Goal: Find specific page/section: Find specific page/section

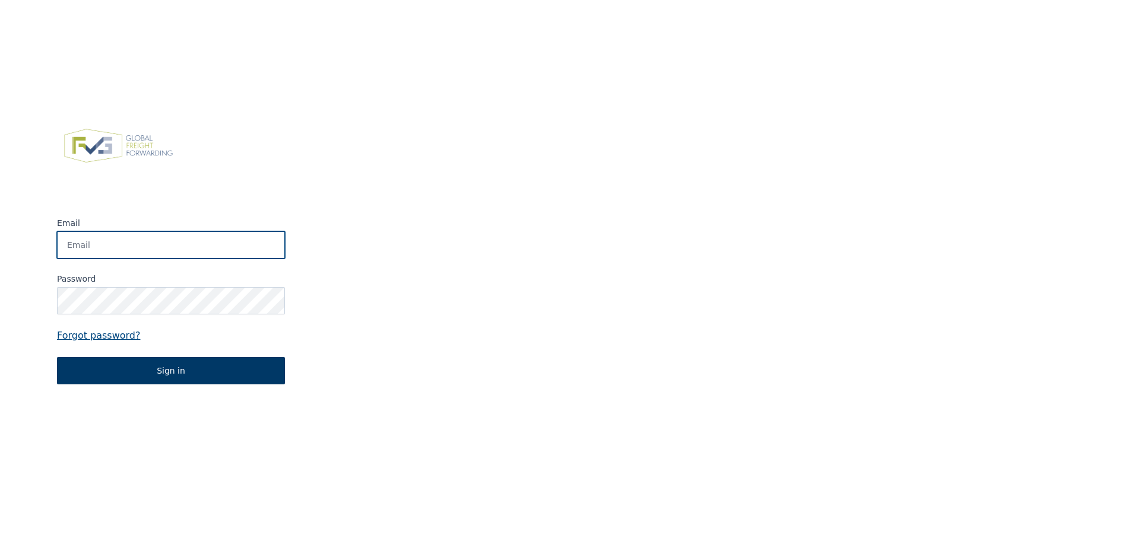
type input "[EMAIL_ADDRESS][DOMAIN_NAME]"
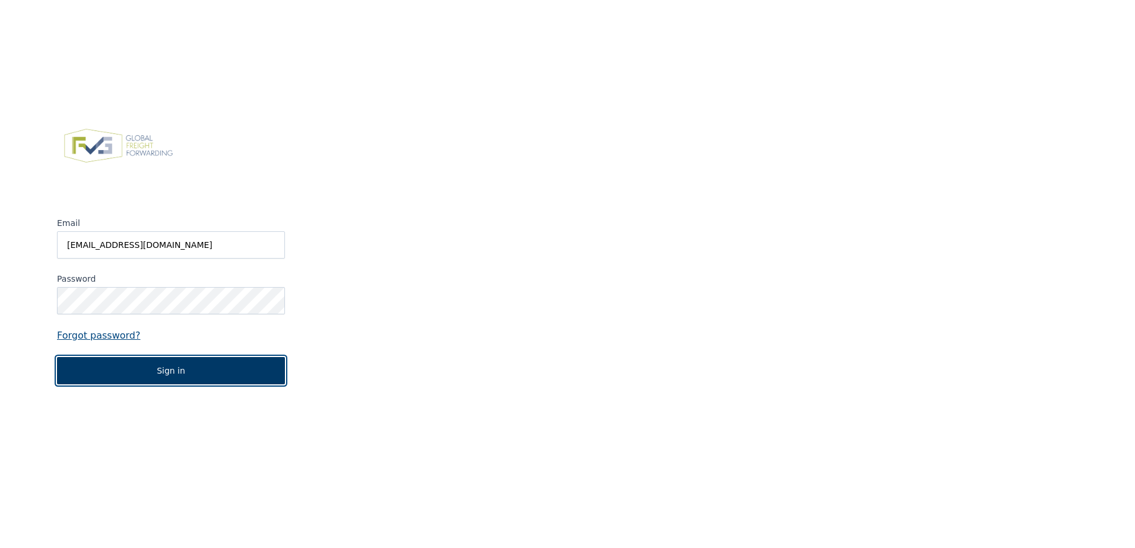
click at [210, 383] on button "Sign in" at bounding box center [171, 370] width 228 height 27
click at [216, 376] on button "Sign in" at bounding box center [171, 370] width 228 height 27
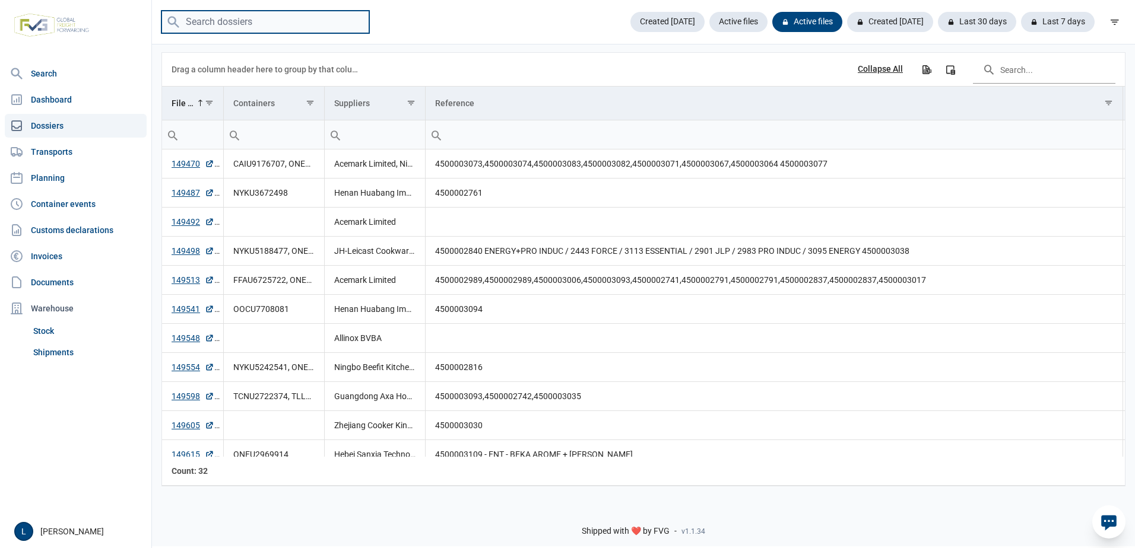
click at [280, 22] on input "search" at bounding box center [265, 22] width 208 height 23
paste input "149155"
type input "149155"
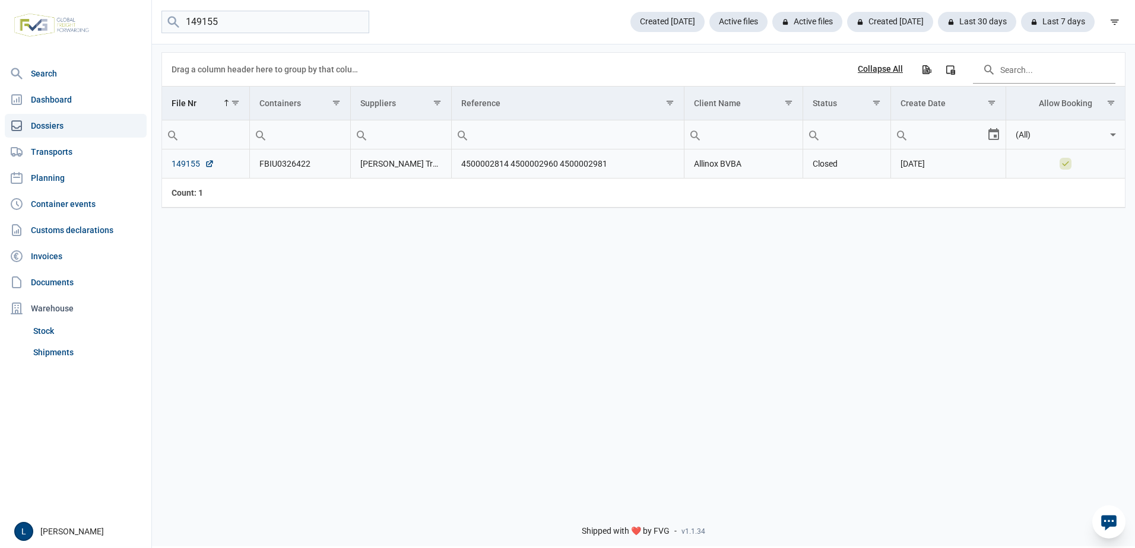
click at [190, 166] on link "149155" at bounding box center [193, 164] width 43 height 12
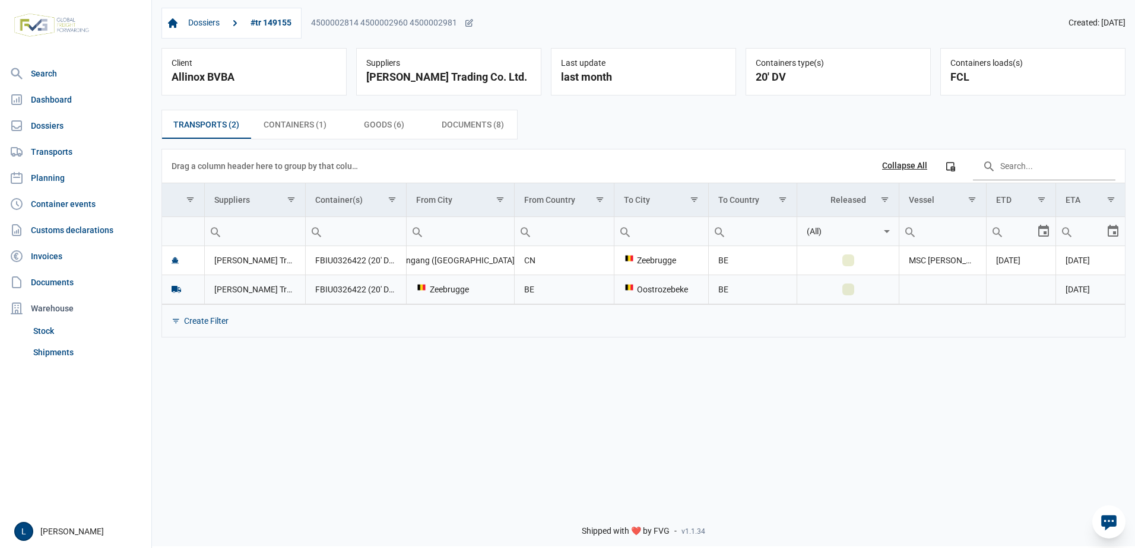
click at [1033, 285] on td "Data grid with 2 rows and 11 columns" at bounding box center [1020, 289] width 69 height 29
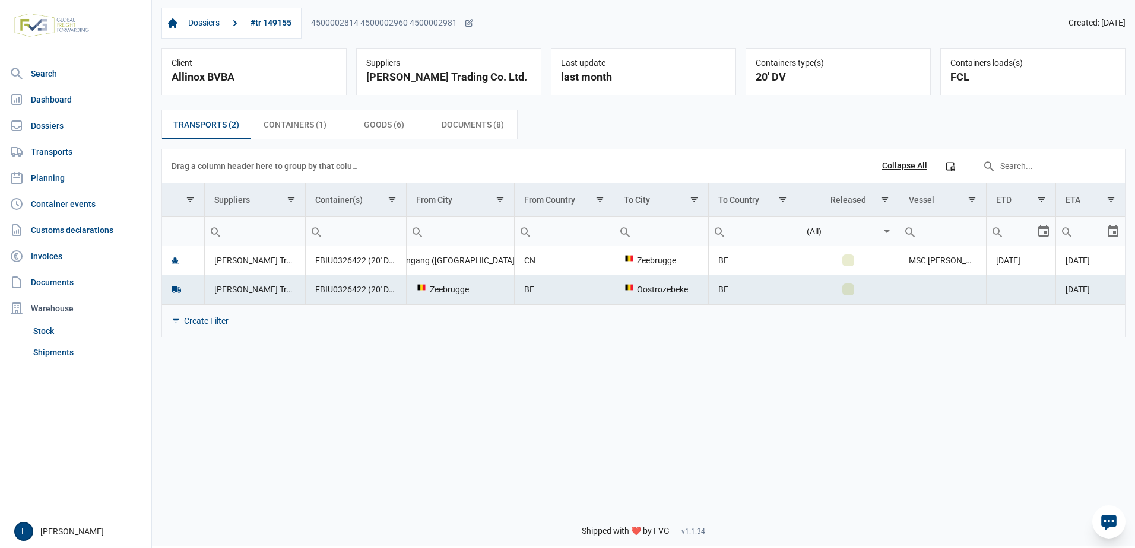
click at [289, 284] on td "[PERSON_NAME] Trading Co. Ltd." at bounding box center [255, 289] width 101 height 29
click at [172, 260] on icon "Data grid with 2 rows and 11 columns" at bounding box center [175, 260] width 7 height 7
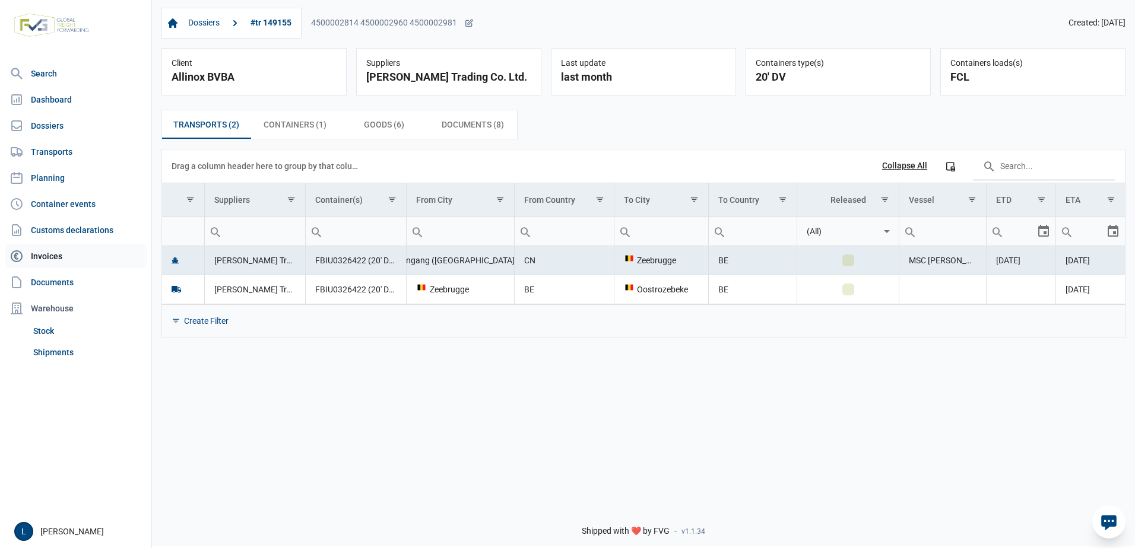
click at [50, 256] on link "Invoices" at bounding box center [76, 256] width 142 height 24
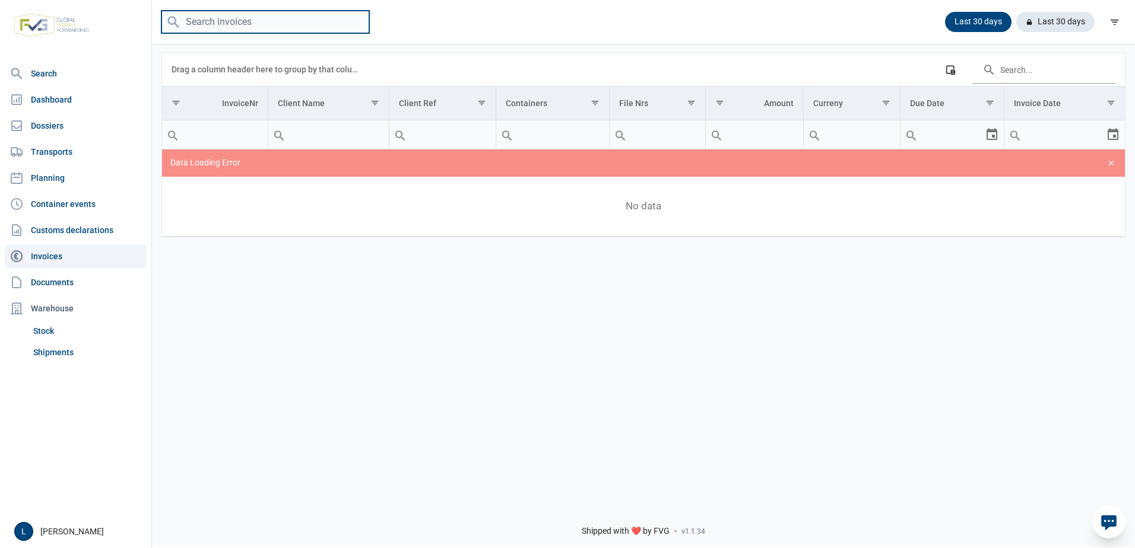
click at [318, 13] on input "search" at bounding box center [265, 22] width 208 height 23
click at [758, 367] on div "Data grid with 0 rows and 9 columns Drag a column header here to group by that …" at bounding box center [643, 269] width 983 height 453
click at [71, 274] on link "Documents" at bounding box center [76, 283] width 142 height 24
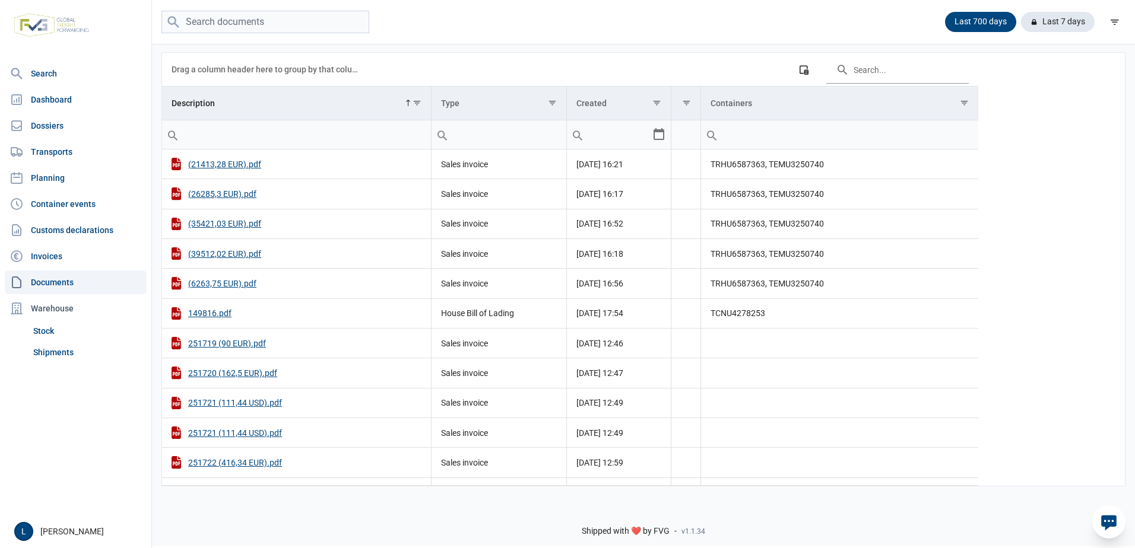
click at [84, 284] on link "Documents" at bounding box center [76, 283] width 142 height 24
click at [283, 28] on input "search" at bounding box center [265, 22] width 208 height 23
paste input "149155"
type input "149155"
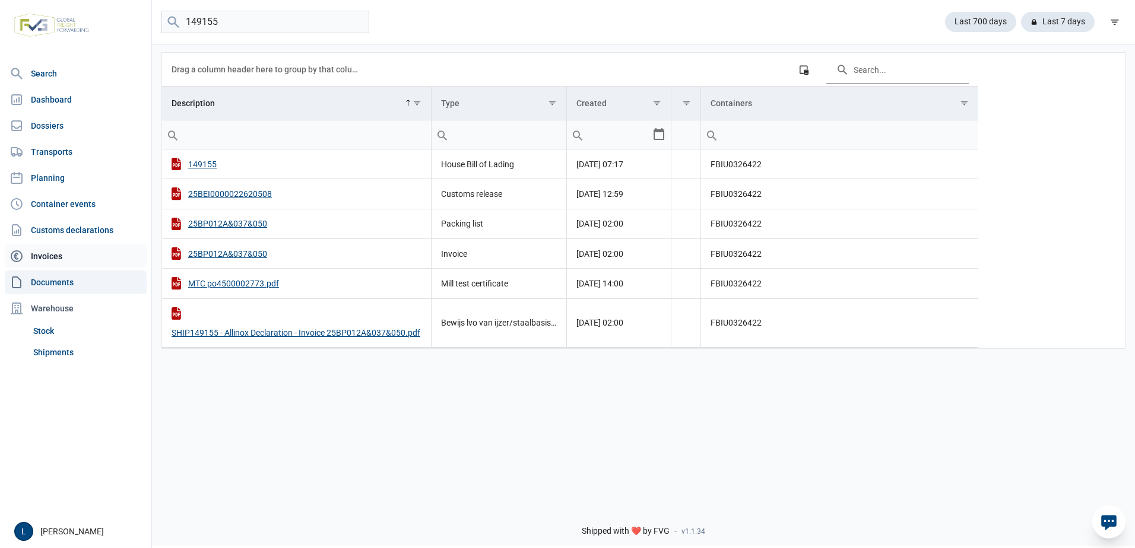
click at [61, 255] on link "Invoices" at bounding box center [76, 256] width 142 height 24
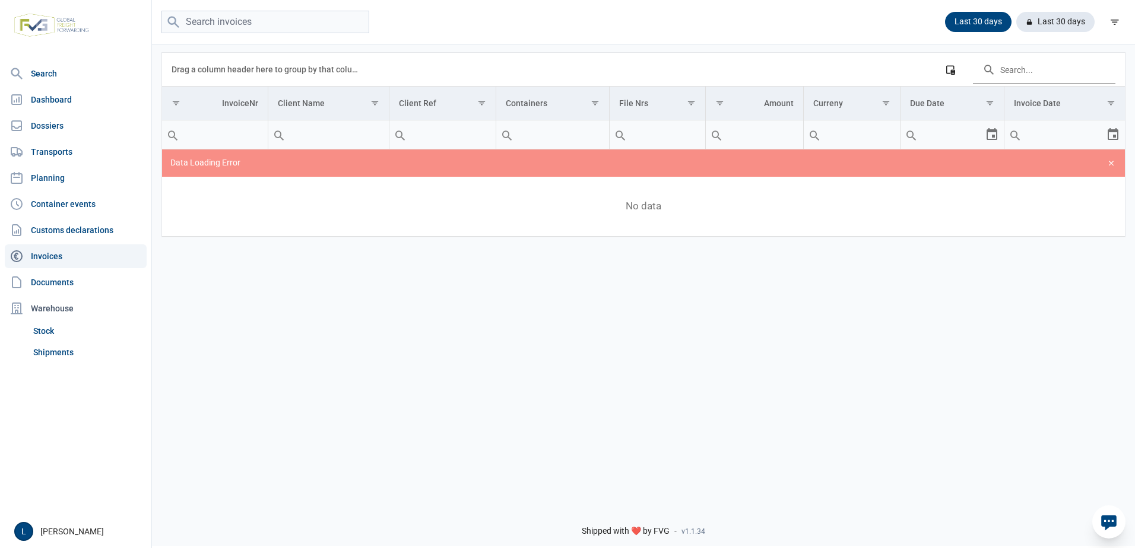
click at [1113, 161] on div "Data grid with 0 rows and 9 columns" at bounding box center [1111, 163] width 8 height 8
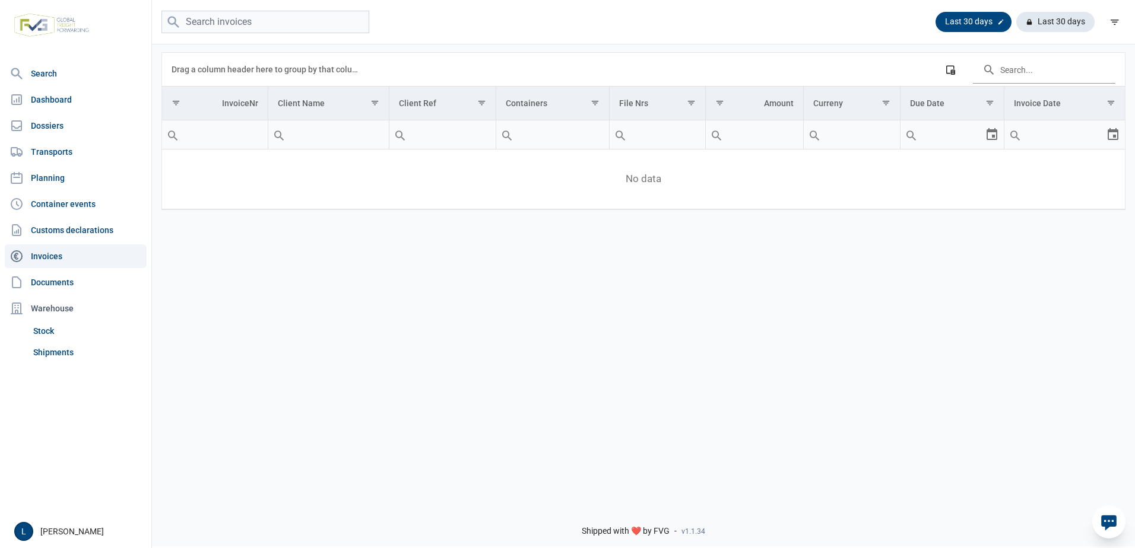
click at [970, 26] on div "Last 30 days" at bounding box center [973, 22] width 76 height 20
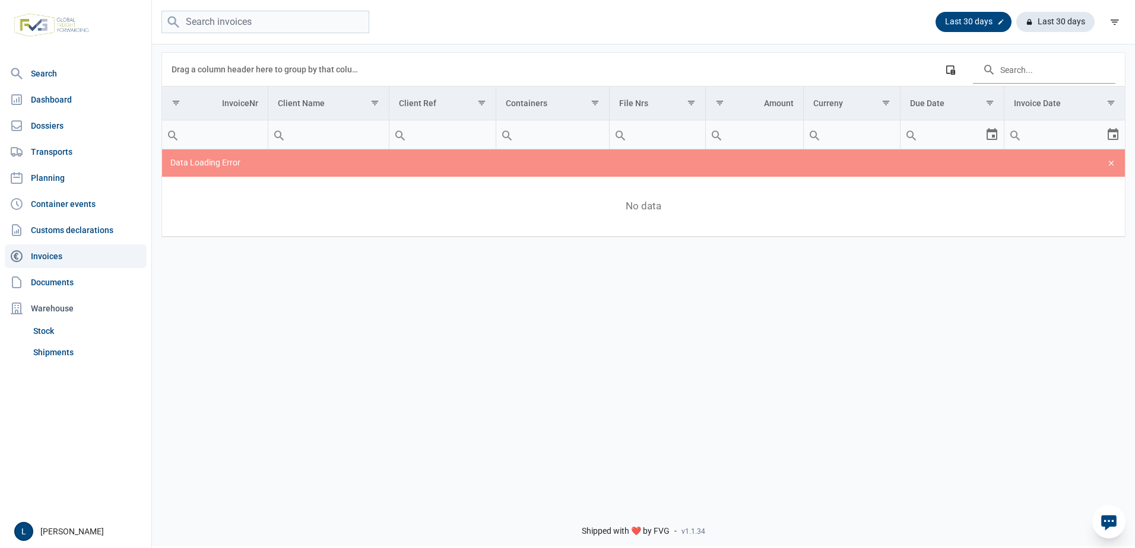
click at [979, 21] on div "Last 30 days" at bounding box center [973, 22] width 76 height 20
click at [1004, 23] on icon at bounding box center [1000, 21] width 7 height 7
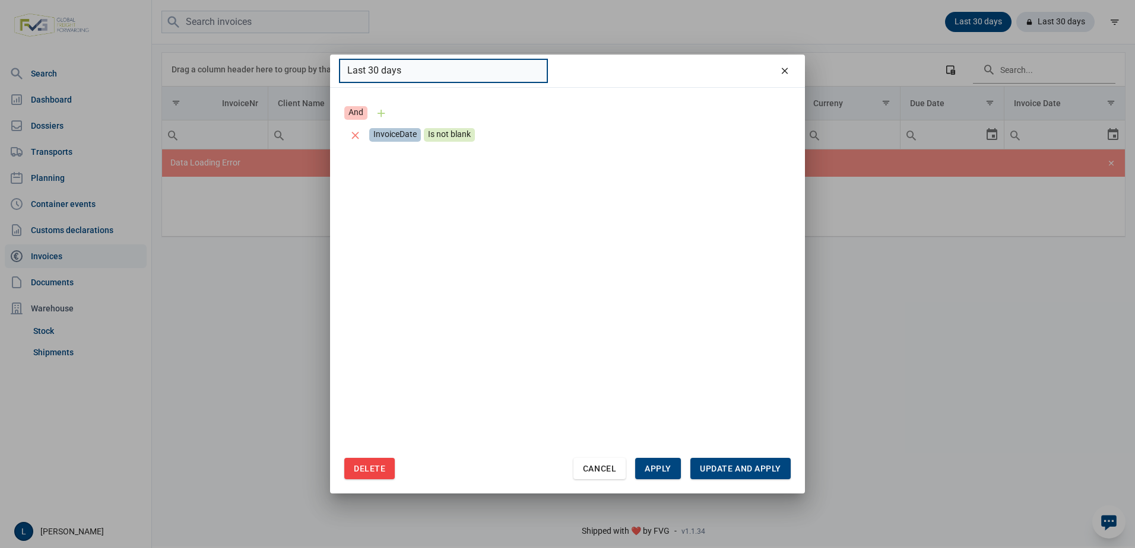
click at [380, 66] on input "Last 30 days" at bounding box center [443, 70] width 208 height 23
click at [373, 63] on input "Last 30 days" at bounding box center [443, 70] width 208 height 23
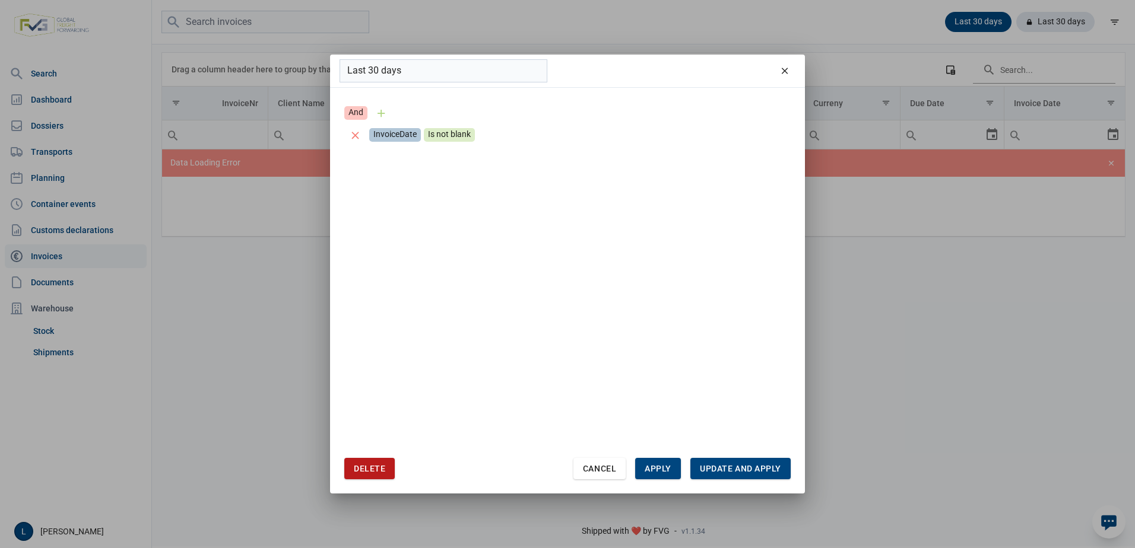
click at [379, 470] on span "Delete" at bounding box center [369, 468] width 31 height 9
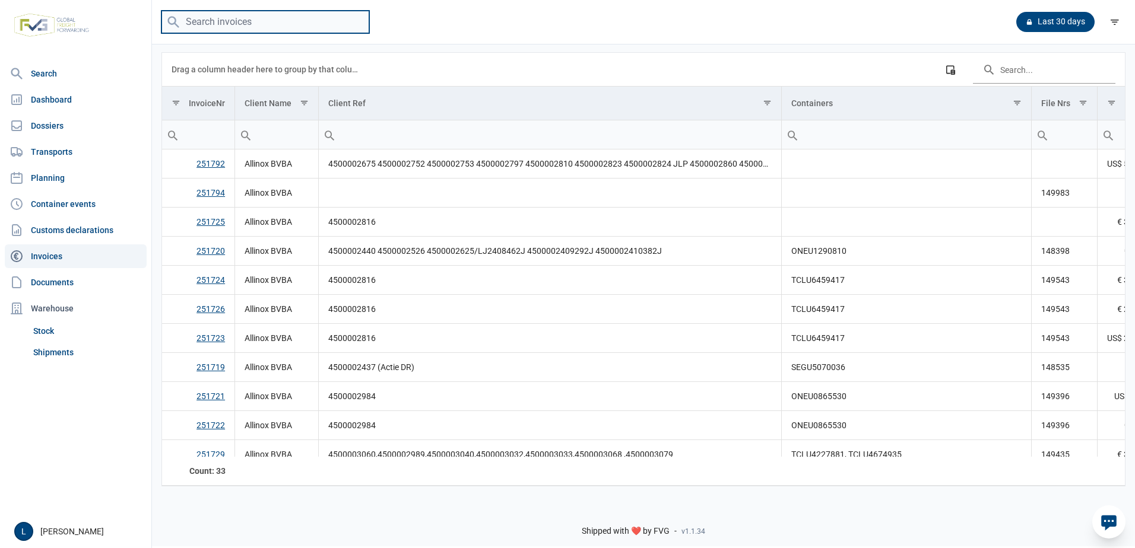
click at [319, 18] on input "search" at bounding box center [265, 22] width 208 height 23
paste input "149155"
type input "149155"
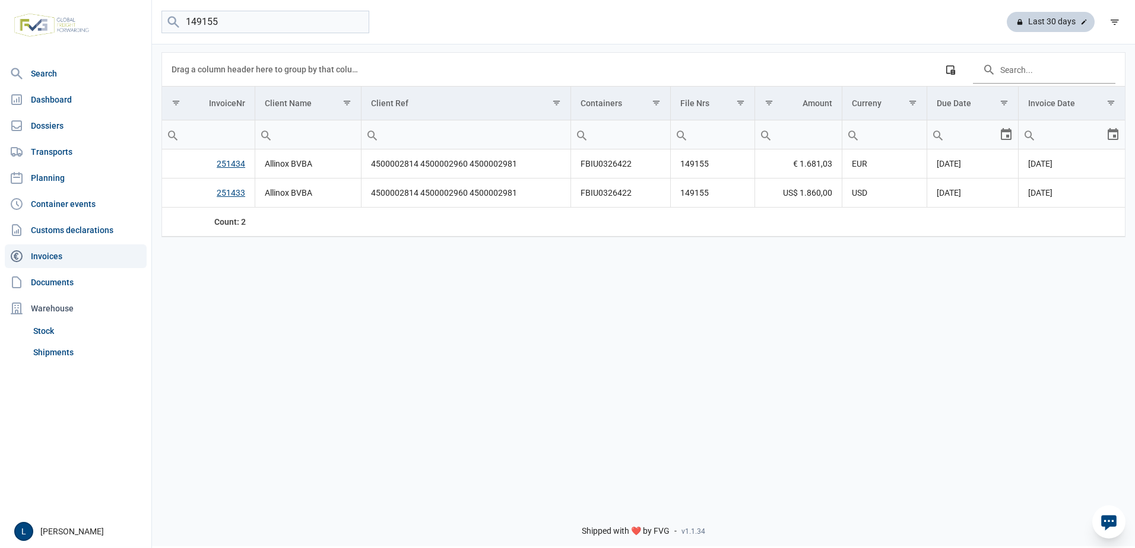
click at [1072, 23] on div "Last 30 days" at bounding box center [1050, 22] width 88 height 20
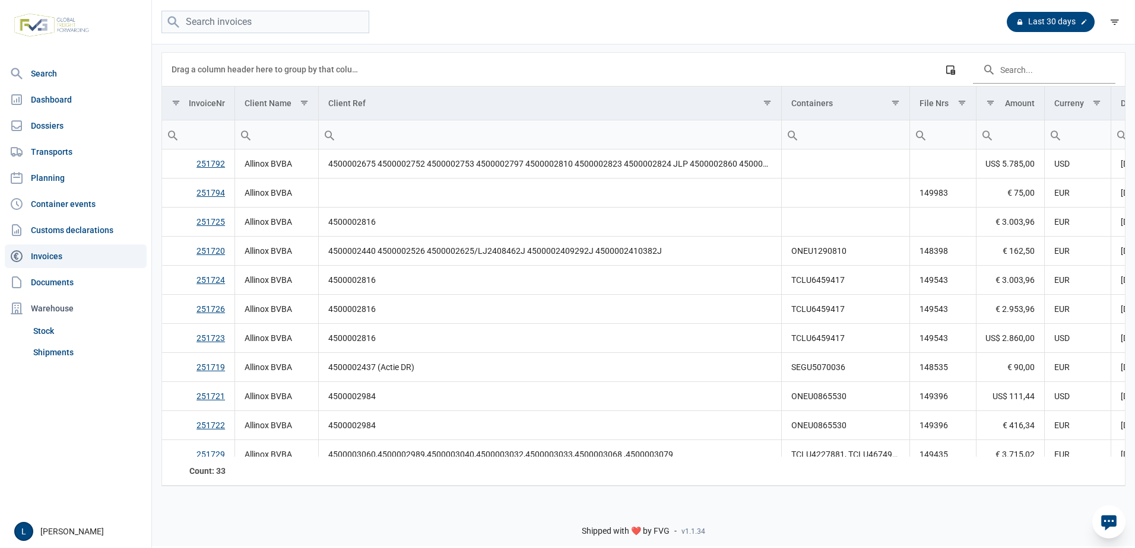
click at [1072, 23] on div "Last 30 days" at bounding box center [1050, 22] width 88 height 20
click at [1084, 25] on icon at bounding box center [1083, 21] width 7 height 7
type input "Last 30 days"
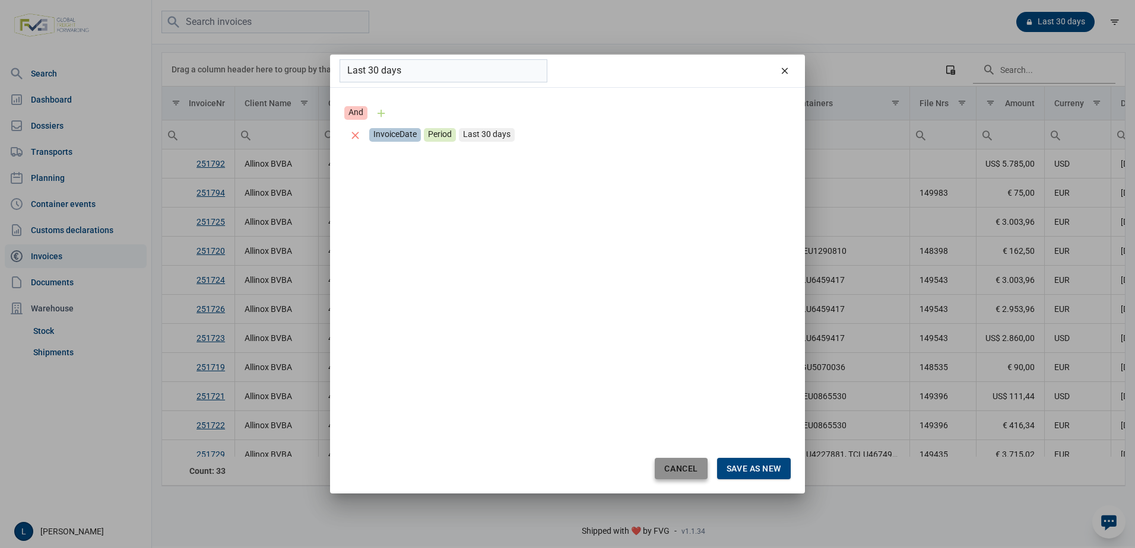
click at [673, 474] on div "Cancel" at bounding box center [681, 468] width 52 height 21
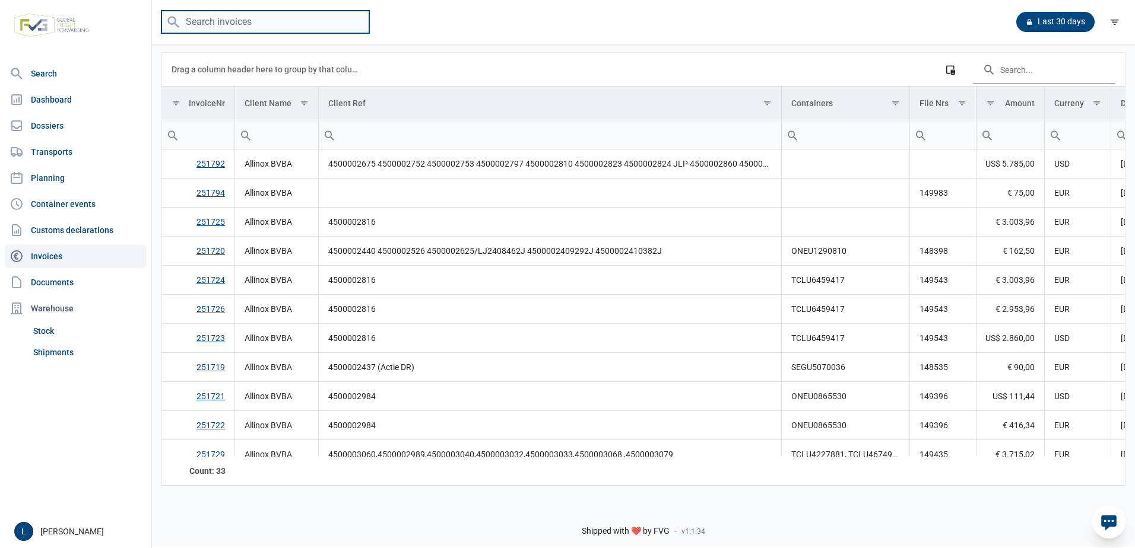
drag, startPoint x: 351, startPoint y: 28, endPoint x: 342, endPoint y: 24, distance: 9.6
click at [351, 28] on input "search" at bounding box center [265, 22] width 208 height 23
paste input "149155"
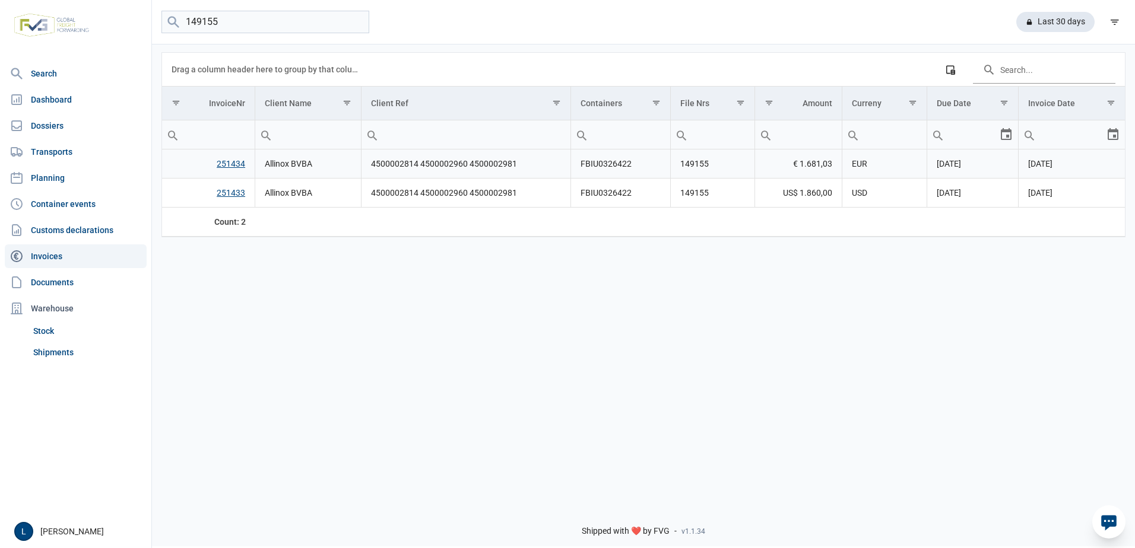
click at [398, 167] on td "4500002814 4500002960 4500002981" at bounding box center [465, 164] width 209 height 29
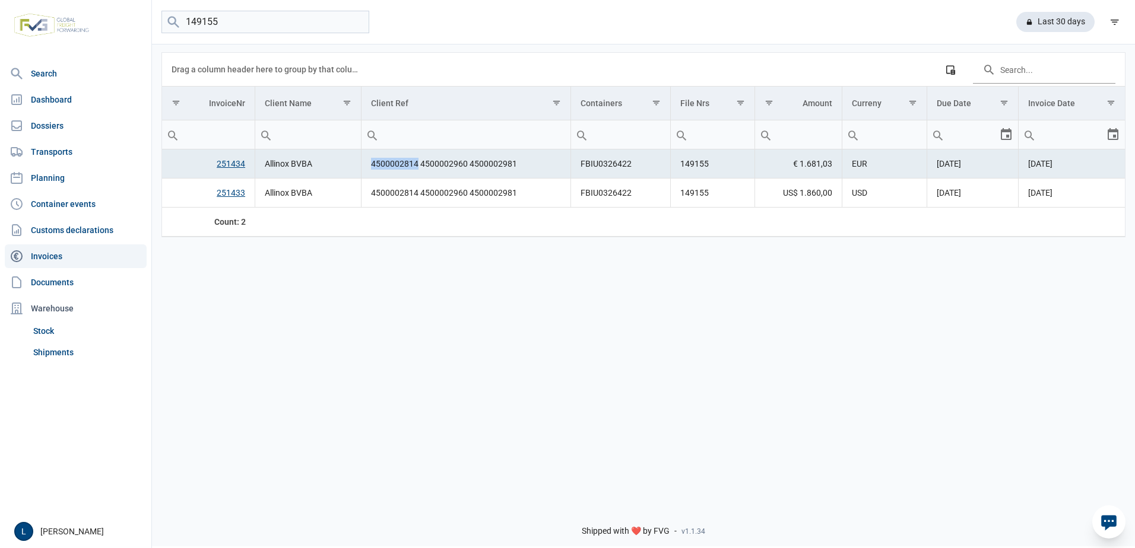
click at [398, 167] on td "4500002814 4500002960 4500002981" at bounding box center [465, 164] width 209 height 29
copy td "4500002814"
drag, startPoint x: 239, startPoint y: 17, endPoint x: -61, endPoint y: 4, distance: 299.9
click at [0, 4] on html "For evaluation purposes only. Redistribution prohibited. Please register an exi…" at bounding box center [567, 274] width 1135 height 548
paste input "4500002814"
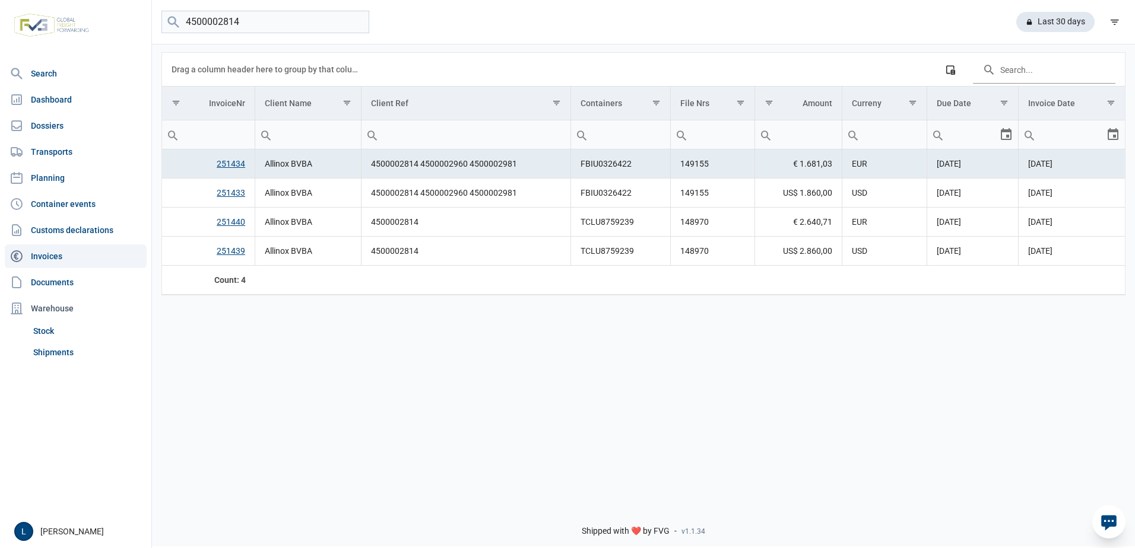
click at [446, 164] on td "4500002814 4500002960 4500002981" at bounding box center [465, 164] width 209 height 29
copy td "4500002960"
drag, startPoint x: 278, startPoint y: 22, endPoint x: -226, endPoint y: 9, distance: 503.4
click at [0, 9] on html "For evaluation purposes only. Redistribution prohibited. Please register an exi…" at bounding box center [567, 274] width 1135 height 548
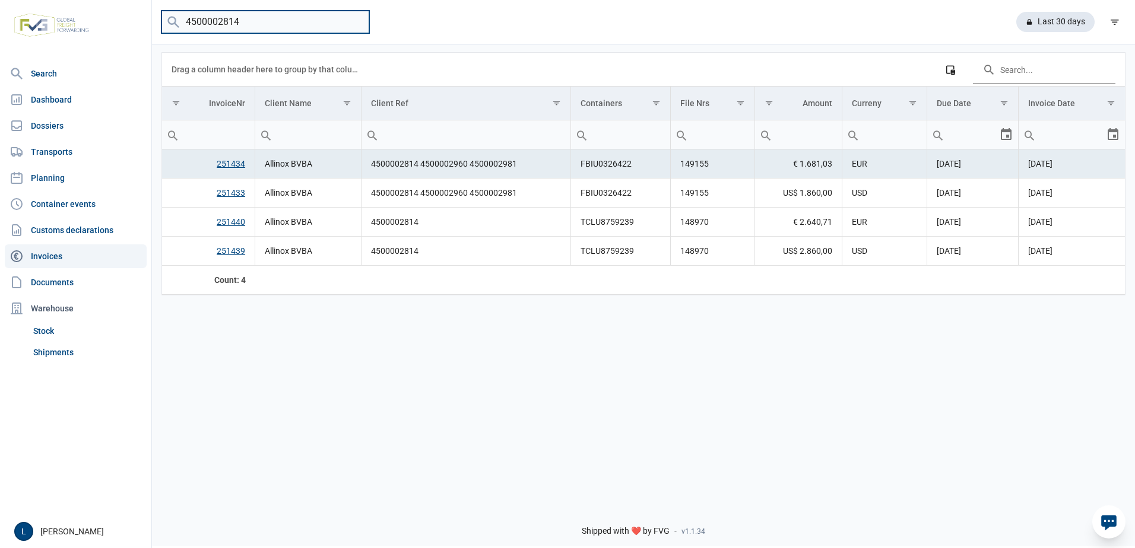
paste input "960"
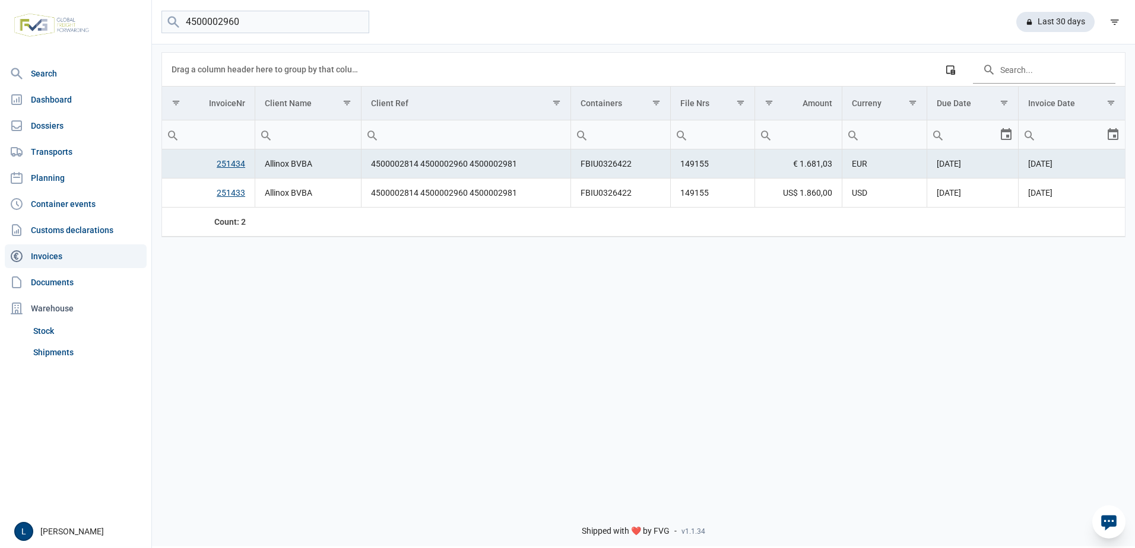
click at [490, 163] on td "4500002814 4500002960 4500002981" at bounding box center [465, 164] width 209 height 29
copy td "4500002981"
drag, startPoint x: 256, startPoint y: 19, endPoint x: 50, endPoint y: 9, distance: 206.8
click at [70, 11] on div "Search Dashboard Dossiers Transports Planning Container events Customs declarat…" at bounding box center [567, 272] width 1135 height 548
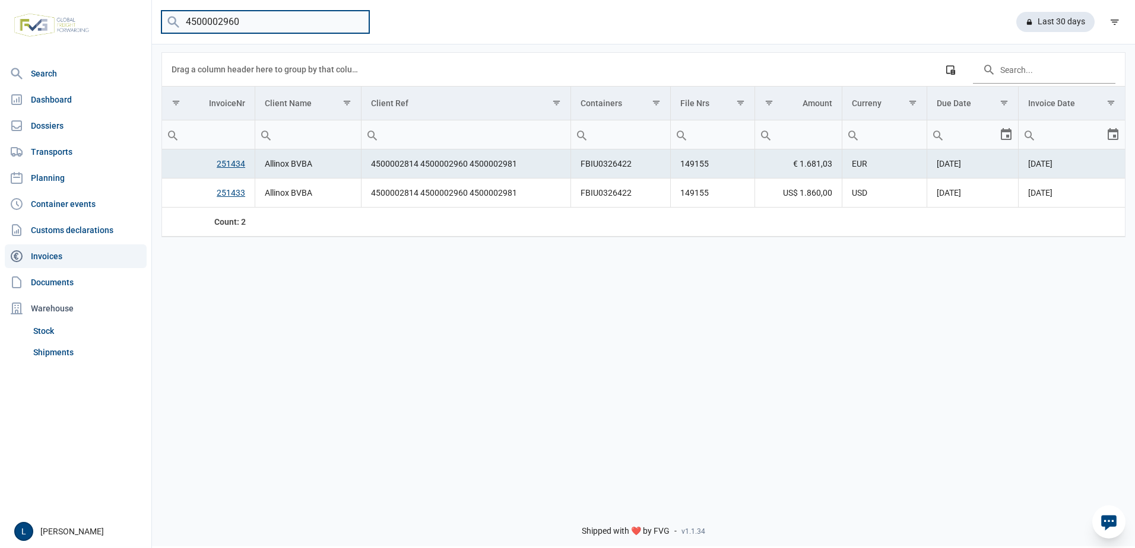
paste input "81"
type input "4500002981"
